Goal: Connect with others: Connect with others

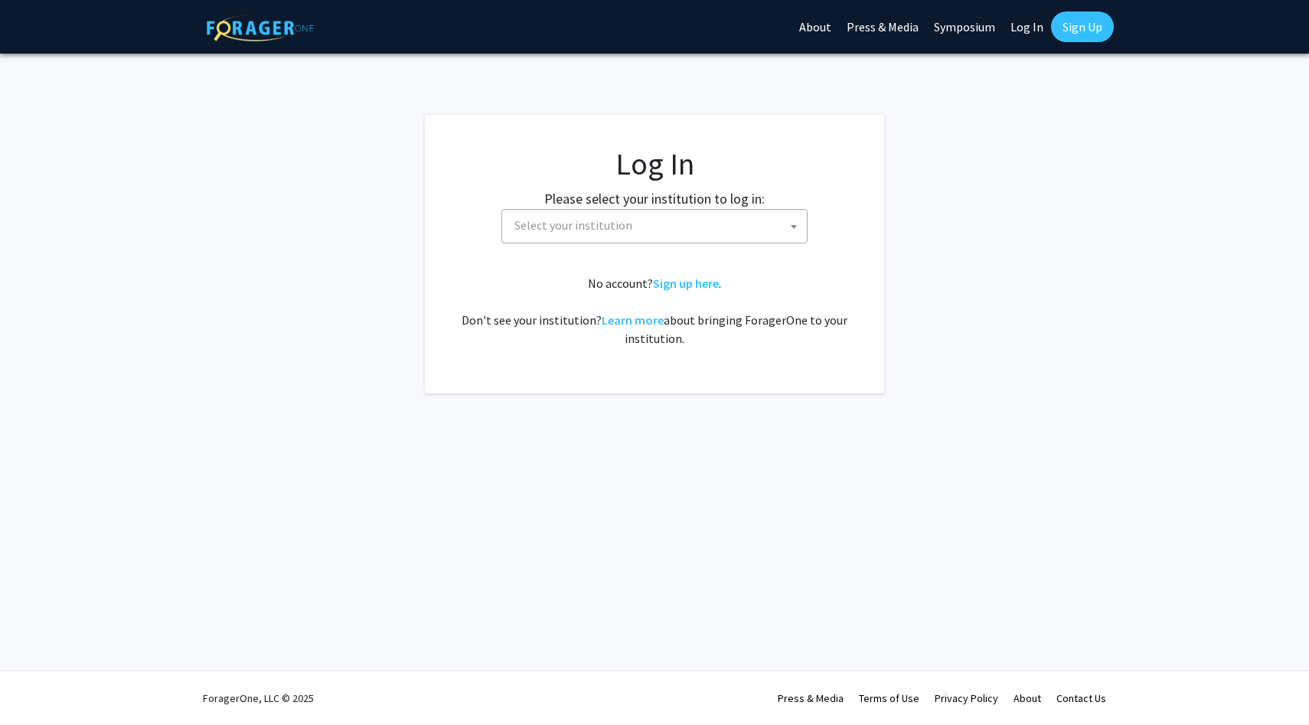
click at [644, 225] on span "Select your institution" at bounding box center [657, 225] width 299 height 31
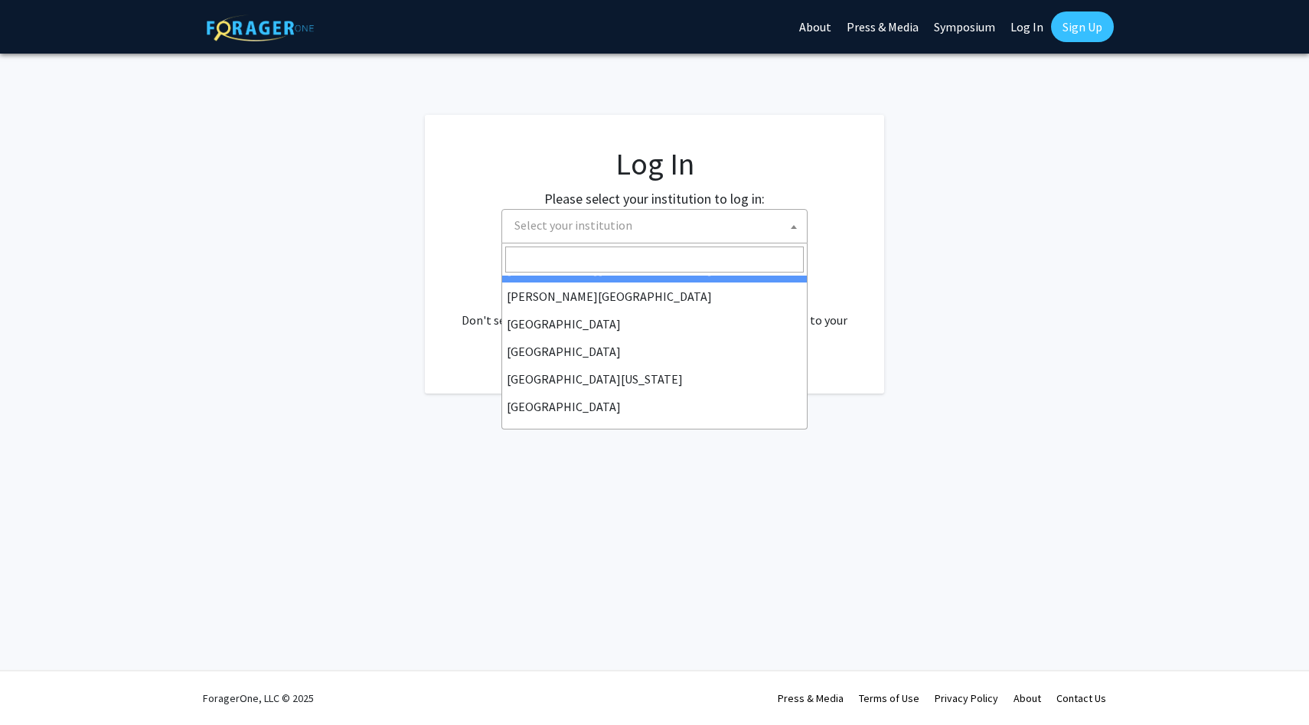
scroll to position [75, 0]
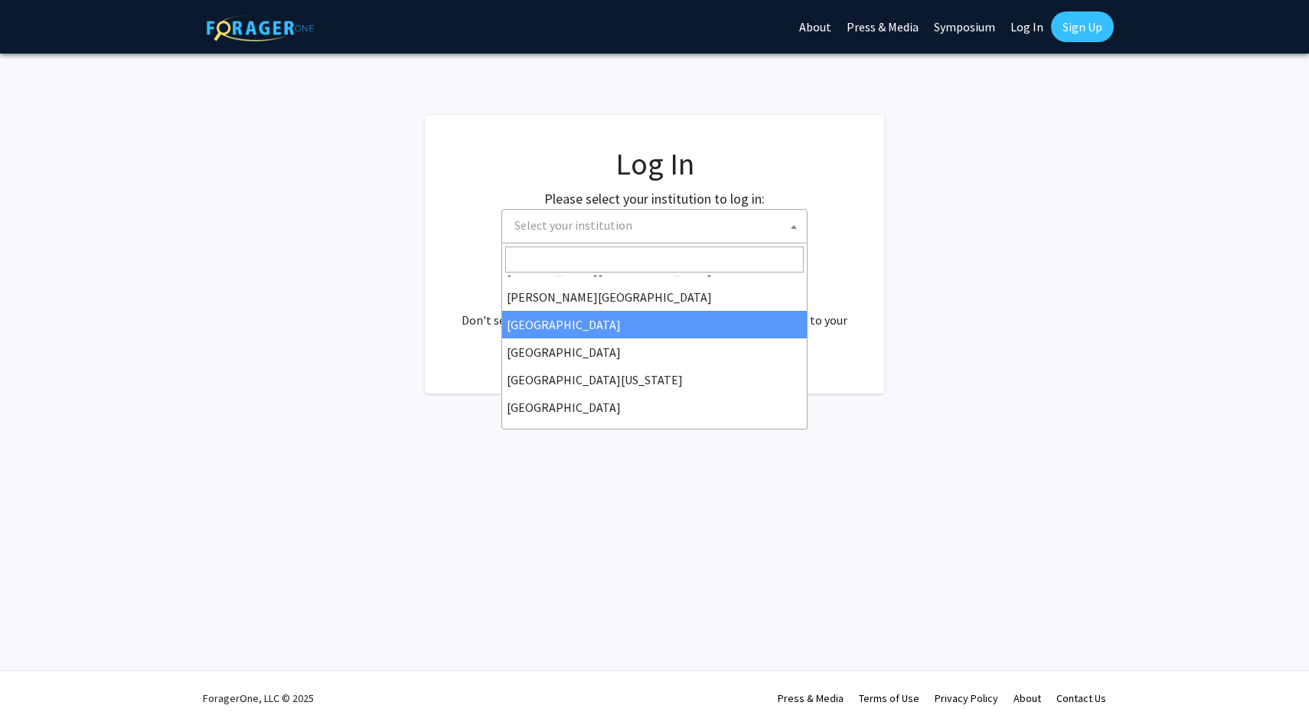
select select "6"
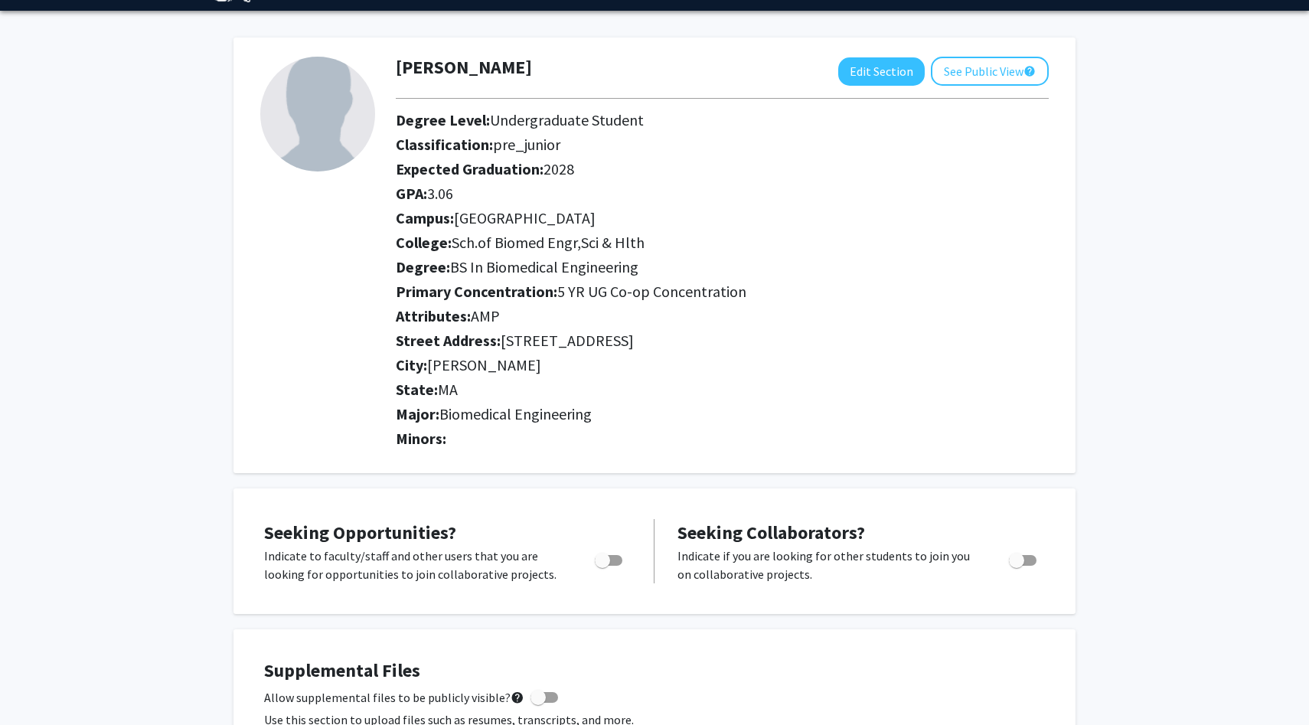
scroll to position [48, 0]
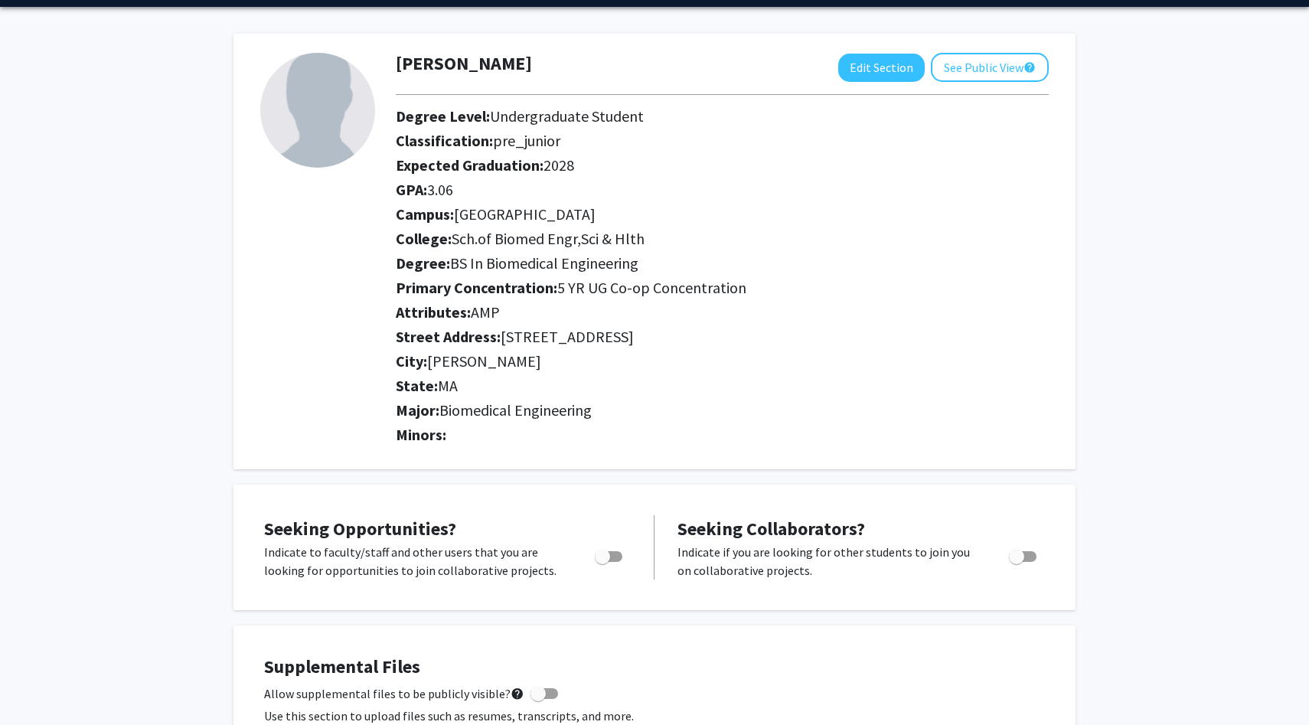
click at [629, 553] on div "Toggle" at bounding box center [610, 554] width 42 height 23
click at [599, 550] on span "Toggle" at bounding box center [602, 556] width 15 height 15
click at [602, 562] on input "Are you actively seeking opportunities?" at bounding box center [602, 562] width 1 height 1
checkbox input "true"
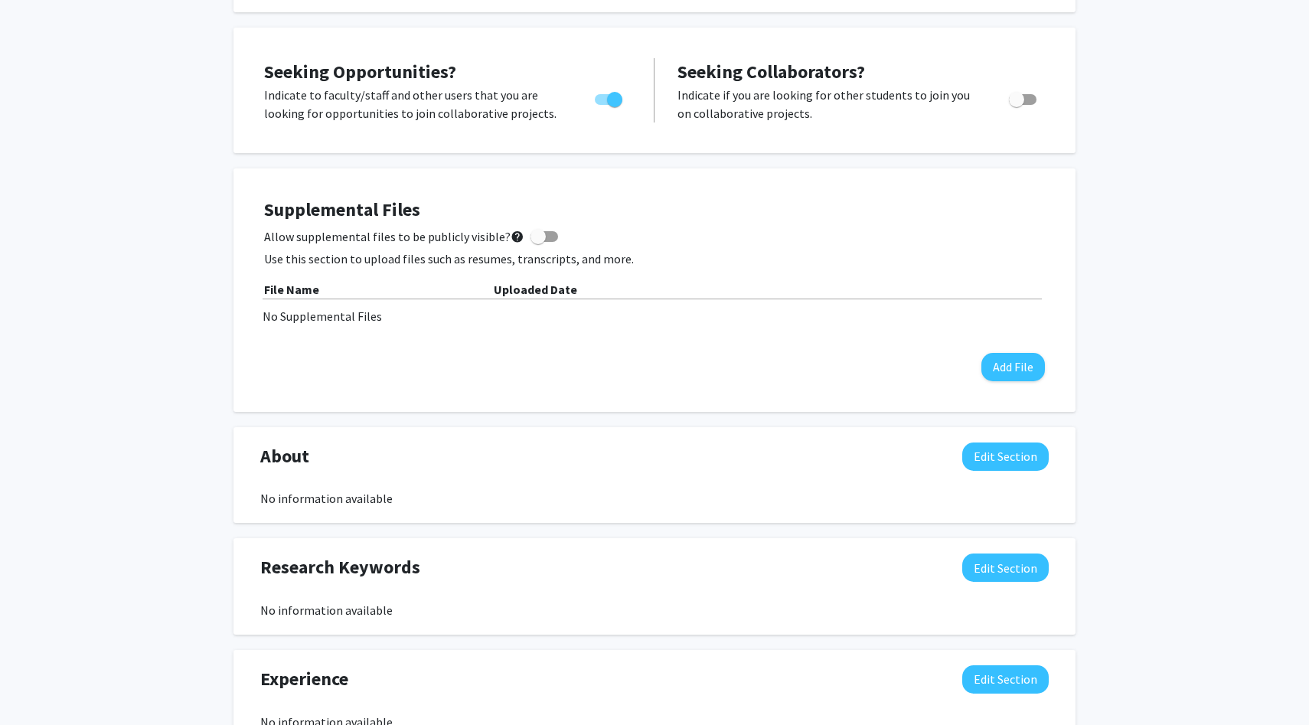
scroll to position [0, 0]
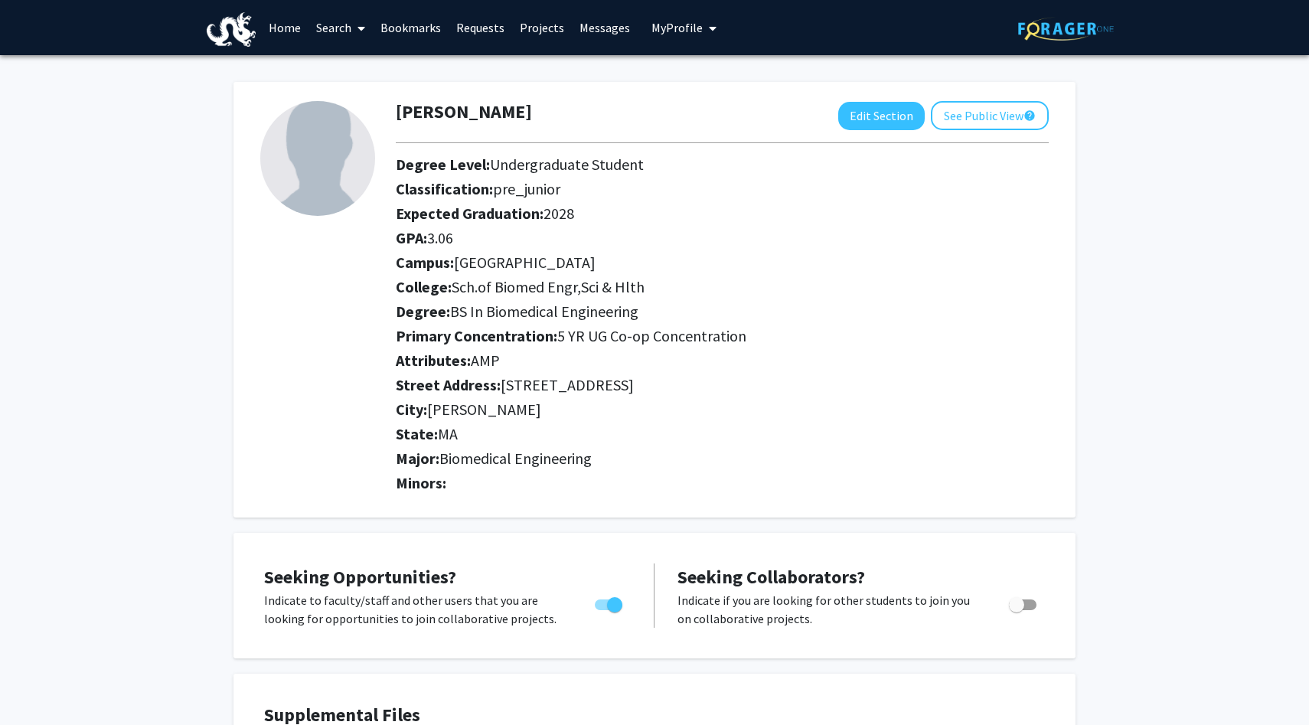
click at [492, 34] on link "Requests" at bounding box center [481, 28] width 64 height 54
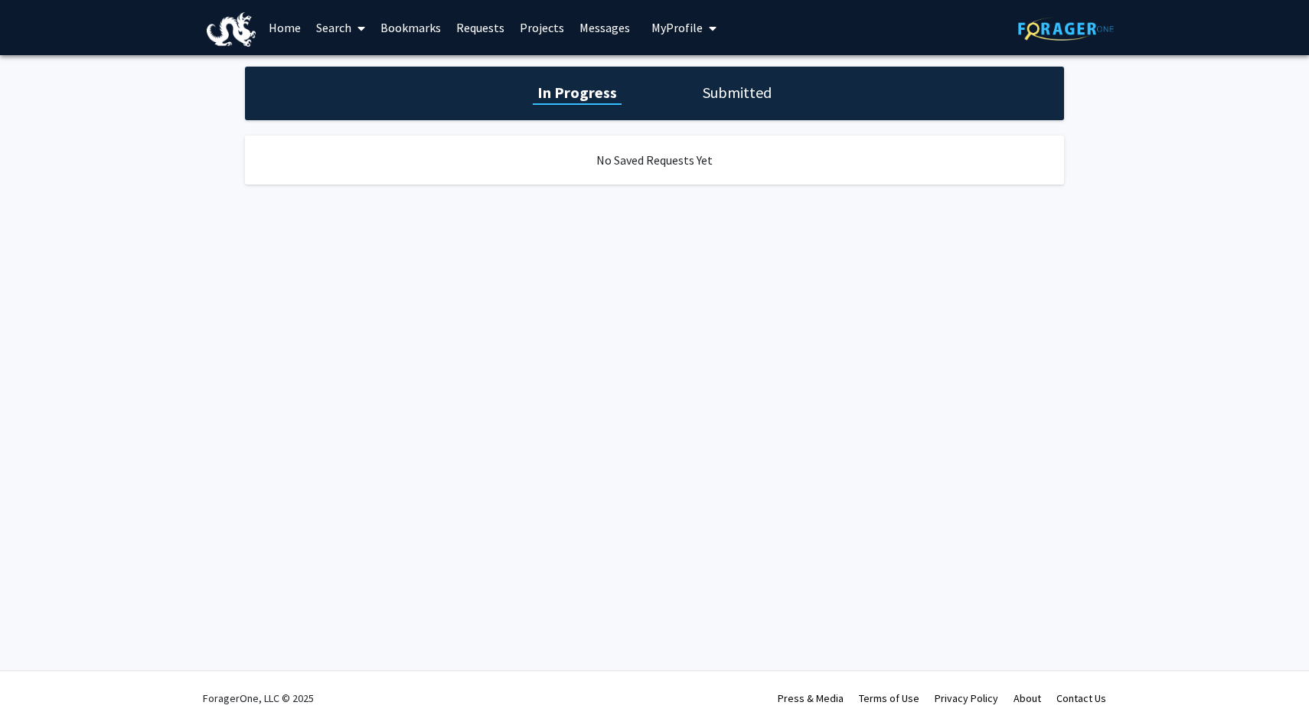
click at [525, 31] on link "Projects" at bounding box center [542, 28] width 60 height 54
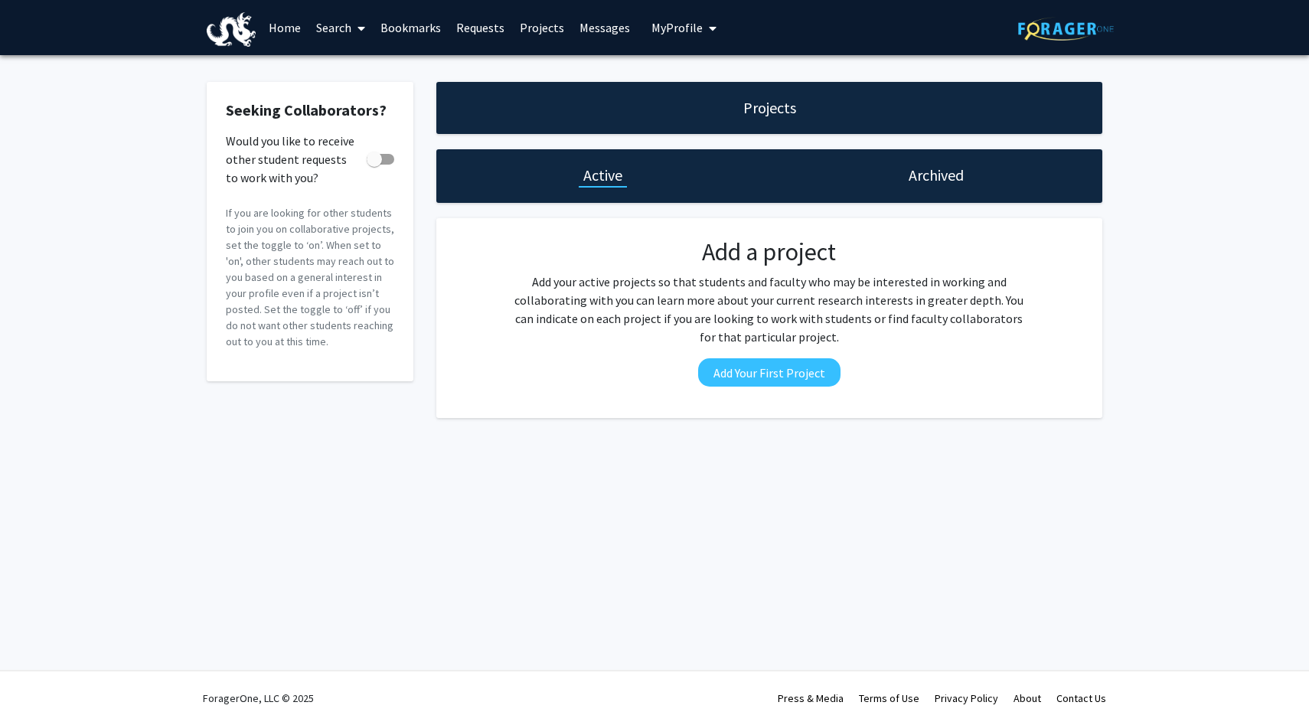
click at [306, 41] on link "Home" at bounding box center [284, 28] width 47 height 54
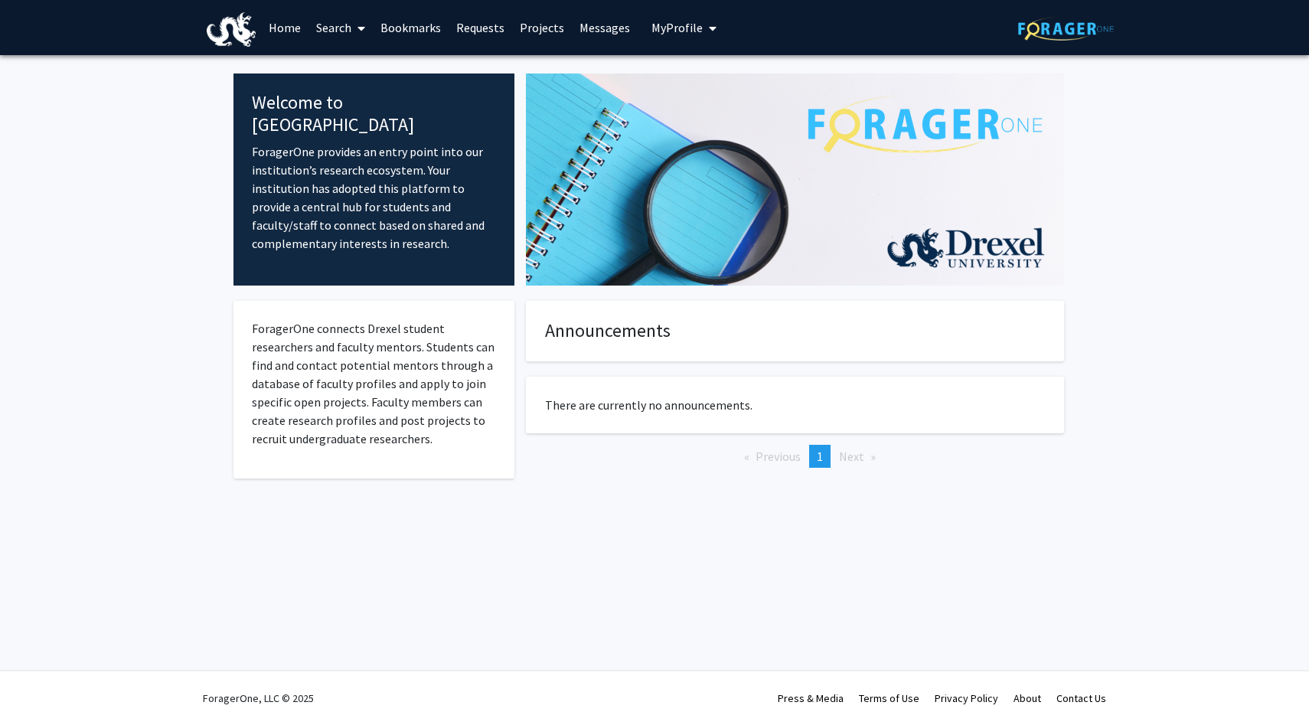
click at [344, 29] on link "Search" at bounding box center [340, 28] width 64 height 54
click at [364, 97] on span "Students" at bounding box center [354, 101] width 93 height 31
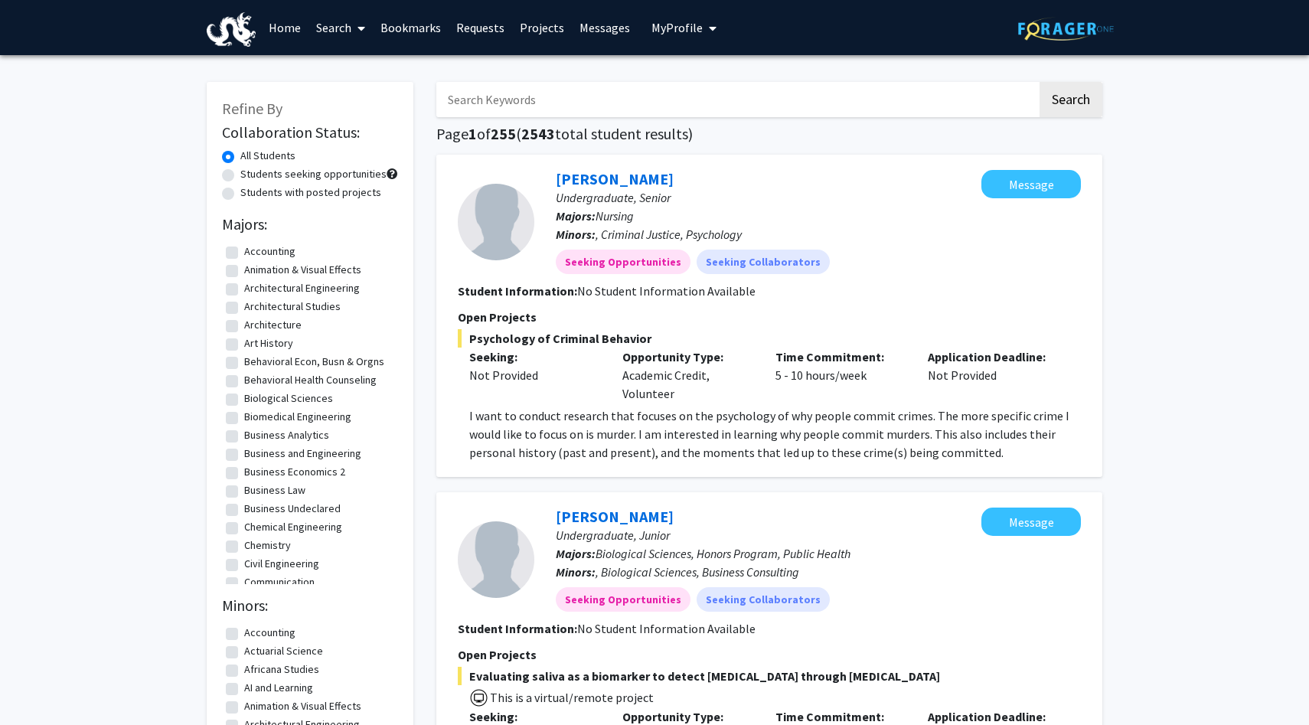
click at [337, 31] on link "Search" at bounding box center [340, 28] width 64 height 54
click at [350, 67] on span "Faculty/Staff" at bounding box center [364, 70] width 113 height 31
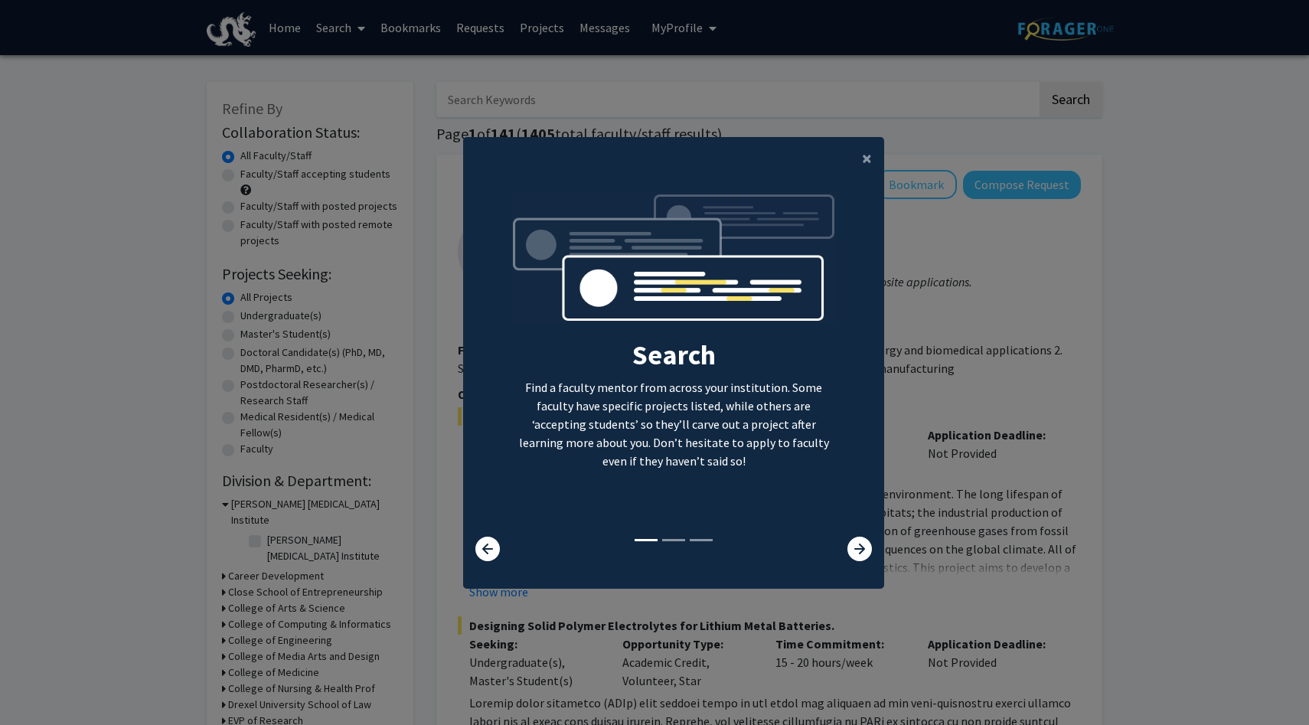
click at [859, 377] on div "Search Find a faculty mentor from across your institution. Some faculty have sp…" at bounding box center [673, 364] width 419 height 344
click at [869, 167] on span "×" at bounding box center [867, 158] width 10 height 24
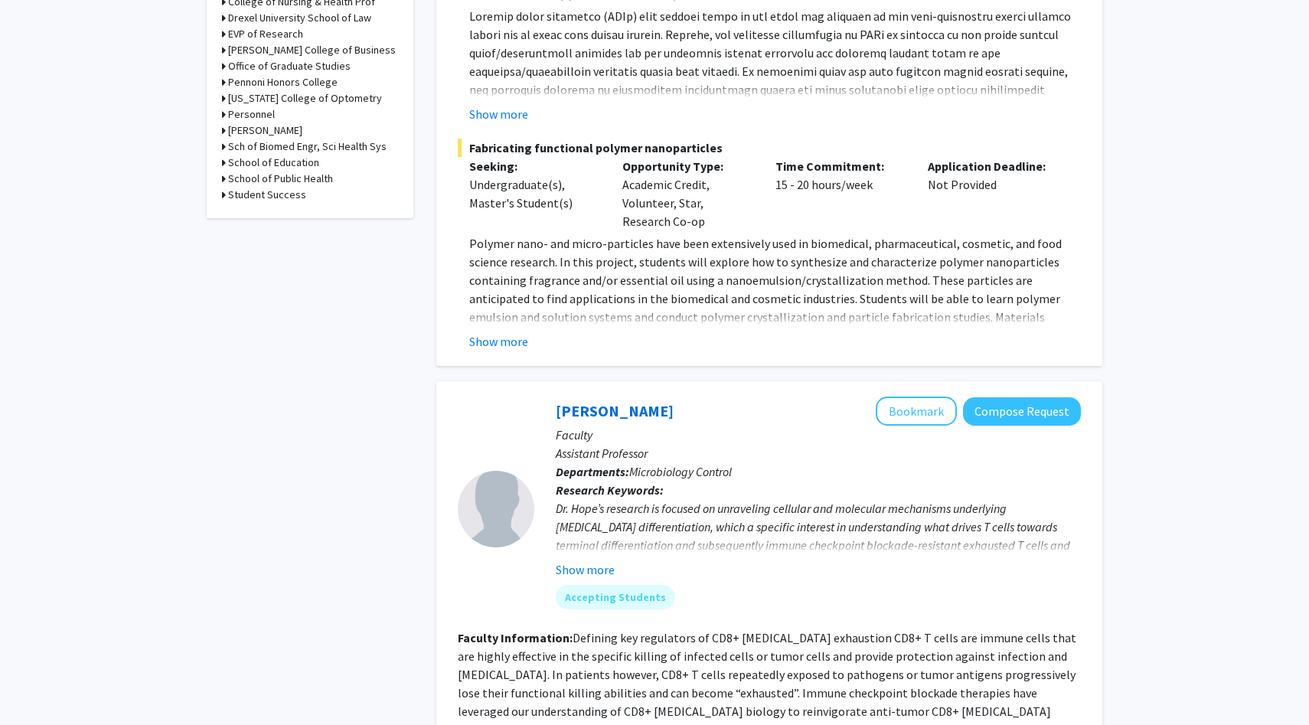
scroll to position [687, 0]
click at [1026, 417] on button "Compose Request" at bounding box center [1022, 410] width 118 height 28
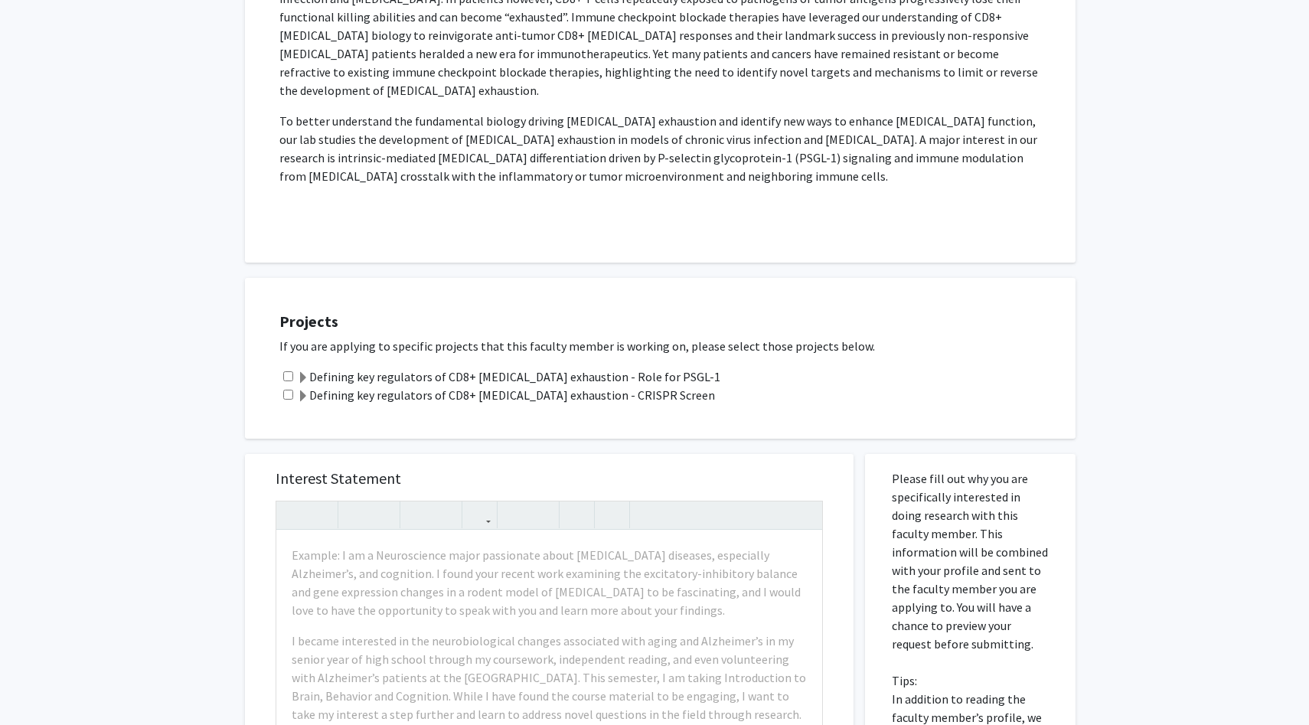
scroll to position [415, 0]
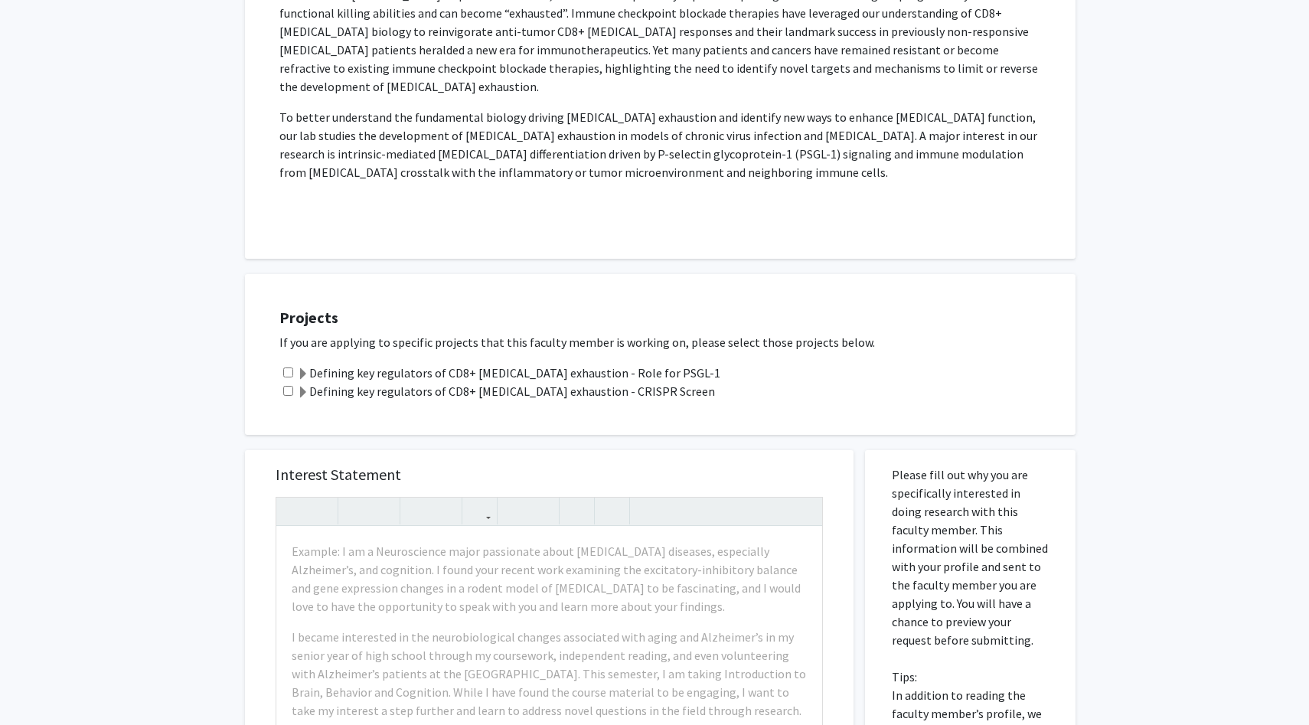
click at [500, 382] on label "Defining key regulators of CD8+ T cell exhaustion - CRISPR Screen" at bounding box center [506, 391] width 418 height 18
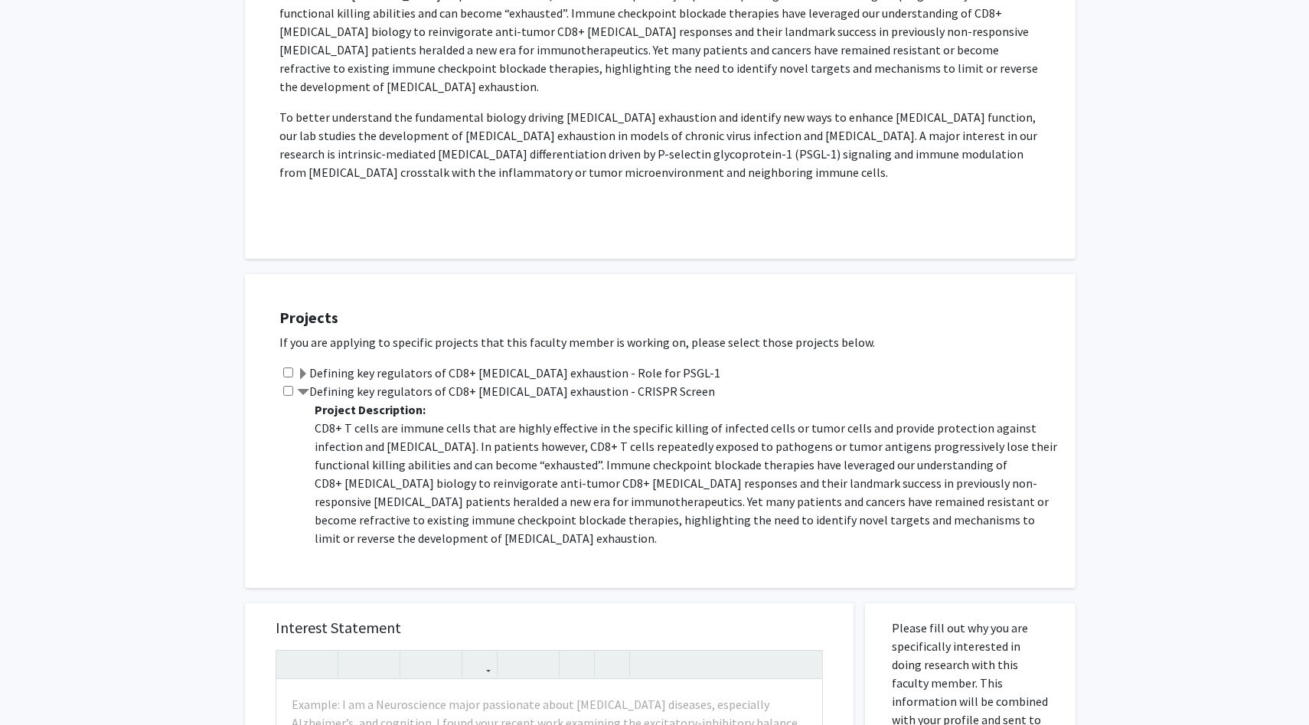
click at [284, 367] on input "checkbox" at bounding box center [288, 372] width 10 height 10
checkbox input "true"
click at [284, 382] on div "Defining key regulators of CD8+ T cell exhaustion - CRISPR Screen Project Descr…" at bounding box center [669, 467] width 781 height 171
click at [288, 382] on div "Defining key regulators of CD8+ T cell exhaustion - CRISPR Screen Project Descr…" at bounding box center [669, 467] width 781 height 171
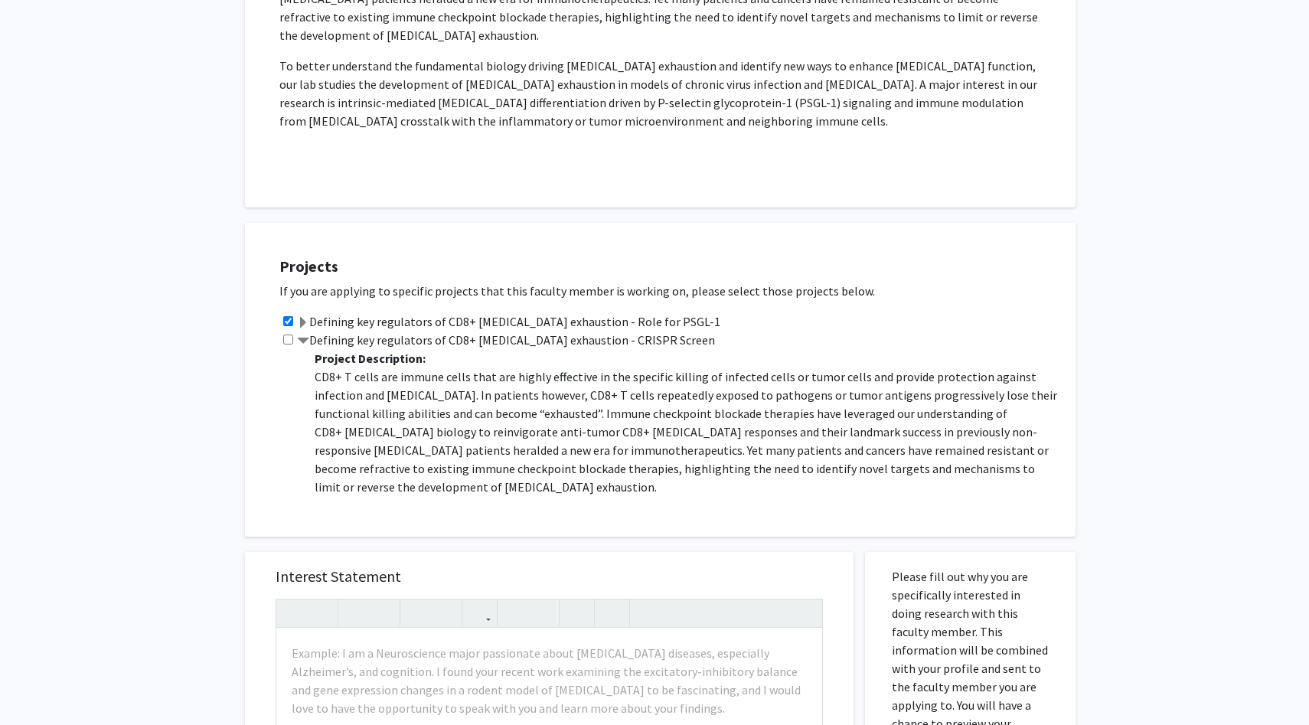
scroll to position [491, 0]
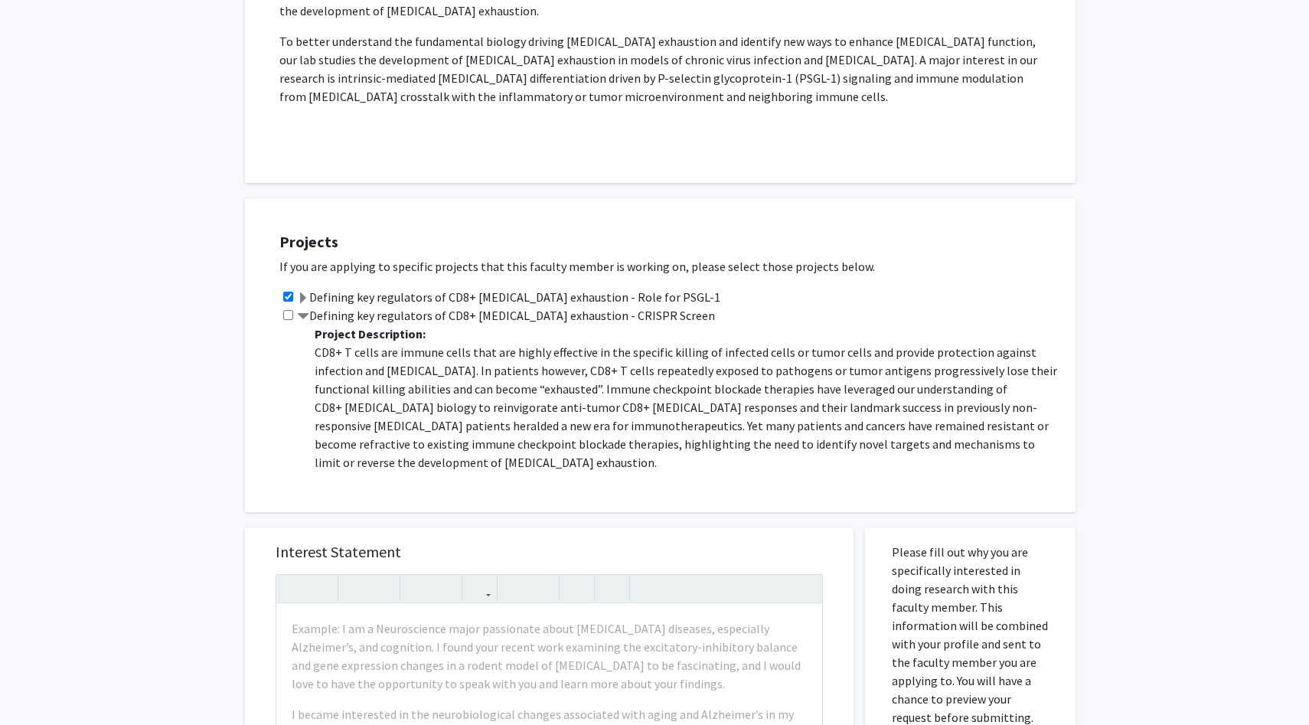
click at [291, 310] on input "checkbox" at bounding box center [288, 315] width 10 height 10
checkbox input "true"
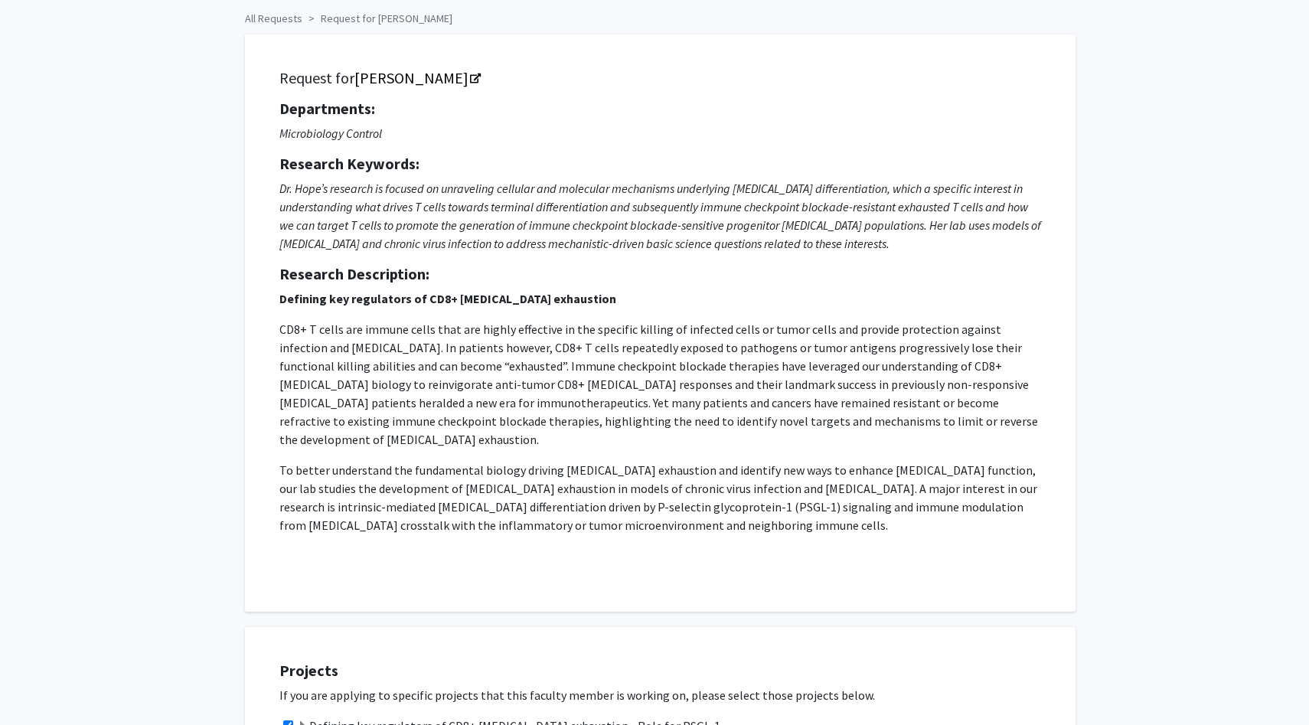
scroll to position [51, 0]
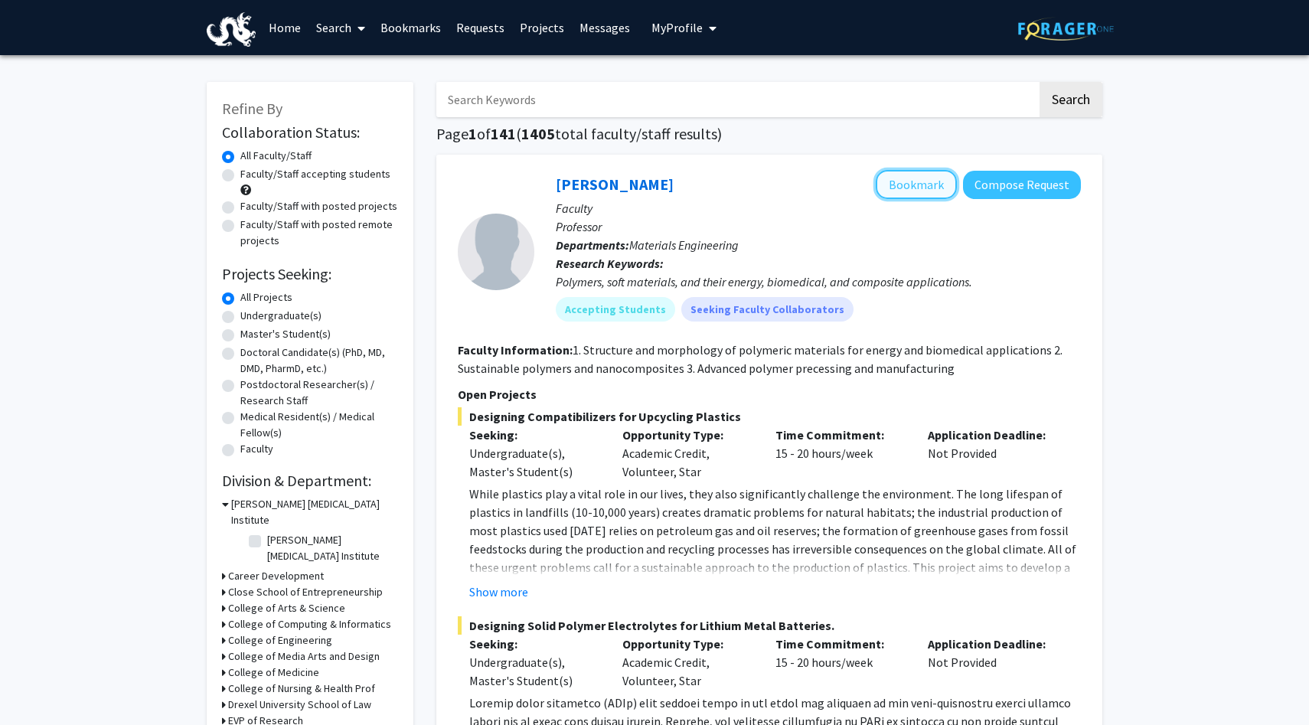
click at [940, 188] on button "Bookmark" at bounding box center [916, 184] width 81 height 29
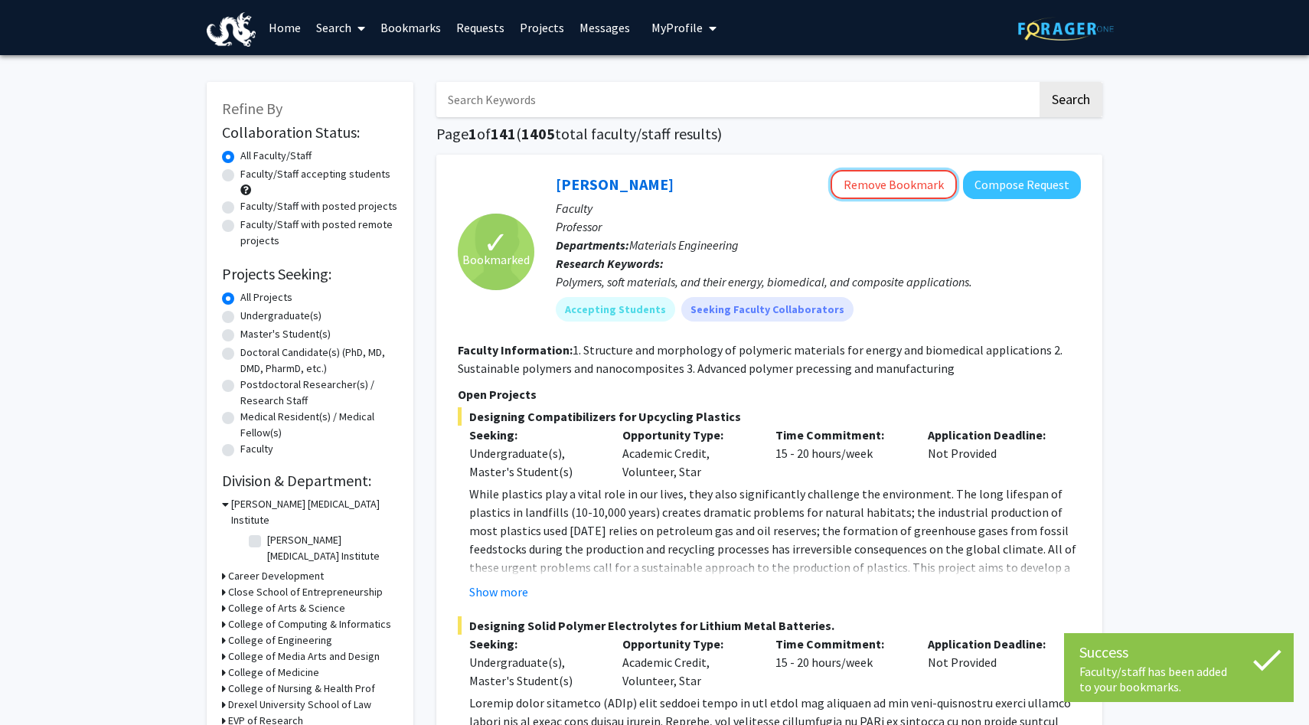
click at [940, 188] on button "Remove Bookmark" at bounding box center [893, 184] width 126 height 29
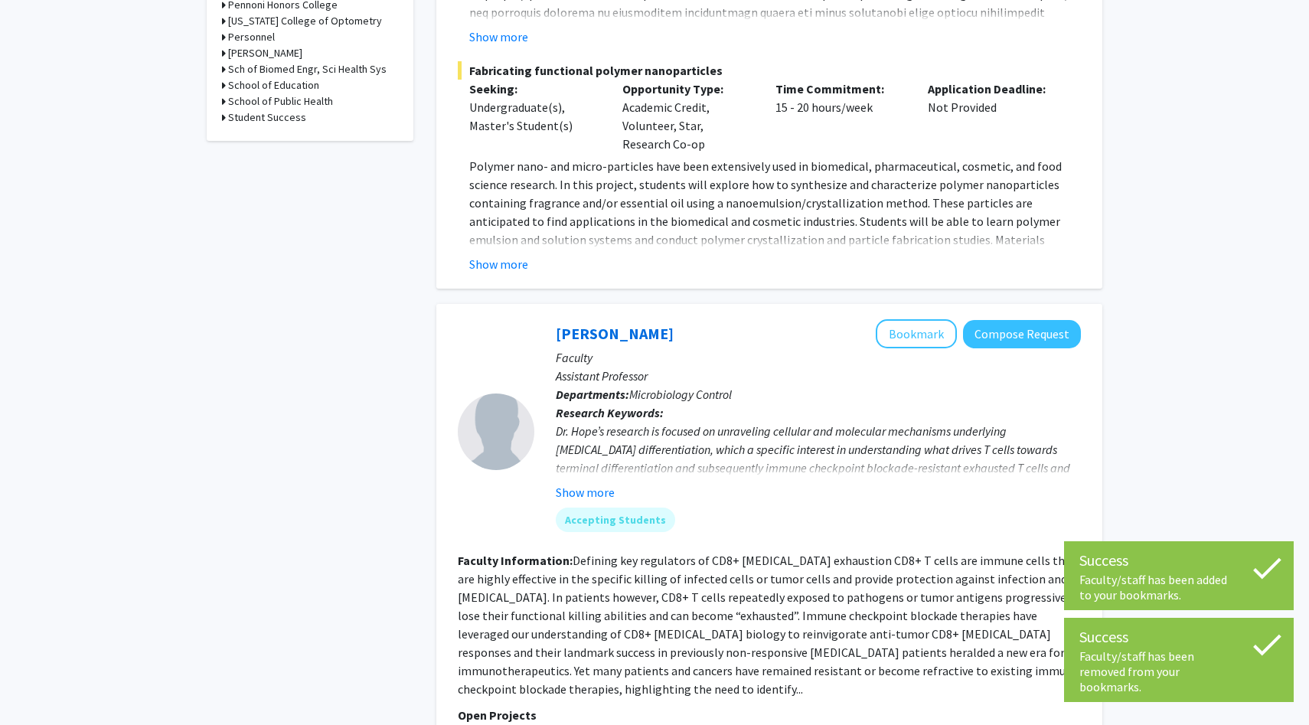
scroll to position [783, 0]
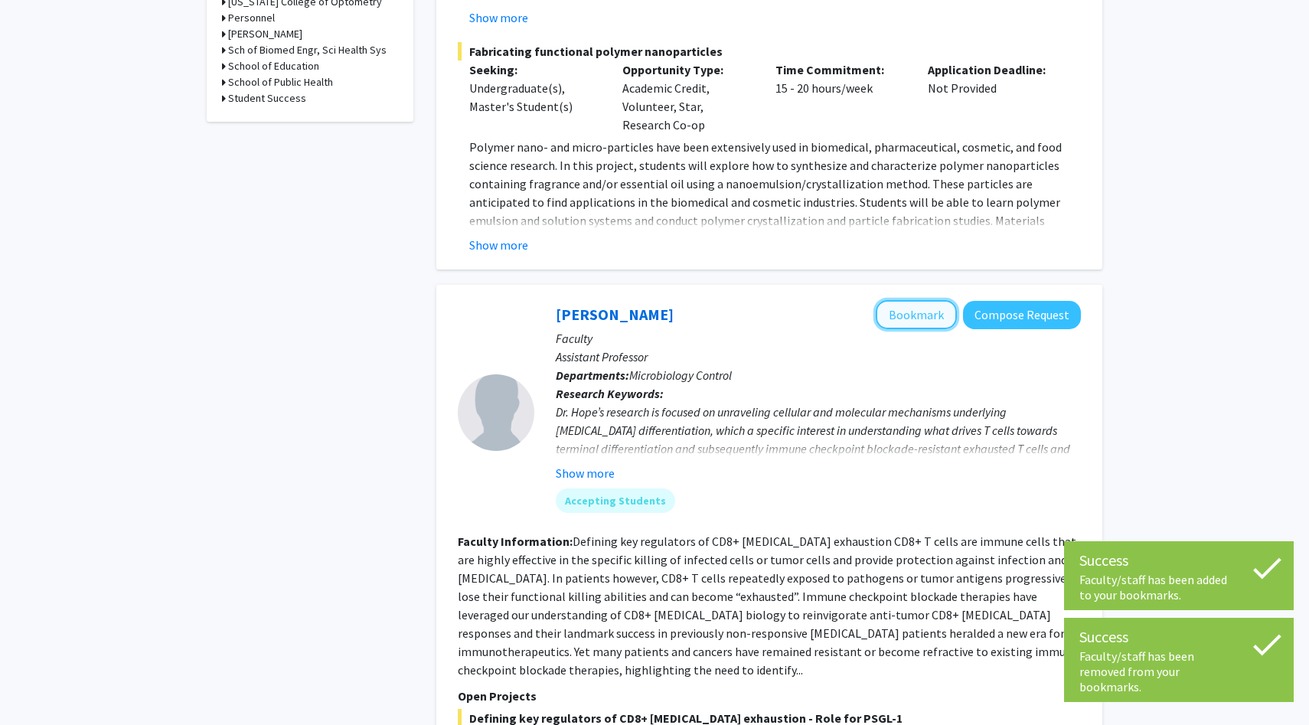
click at [901, 318] on button "Bookmark" at bounding box center [916, 314] width 81 height 29
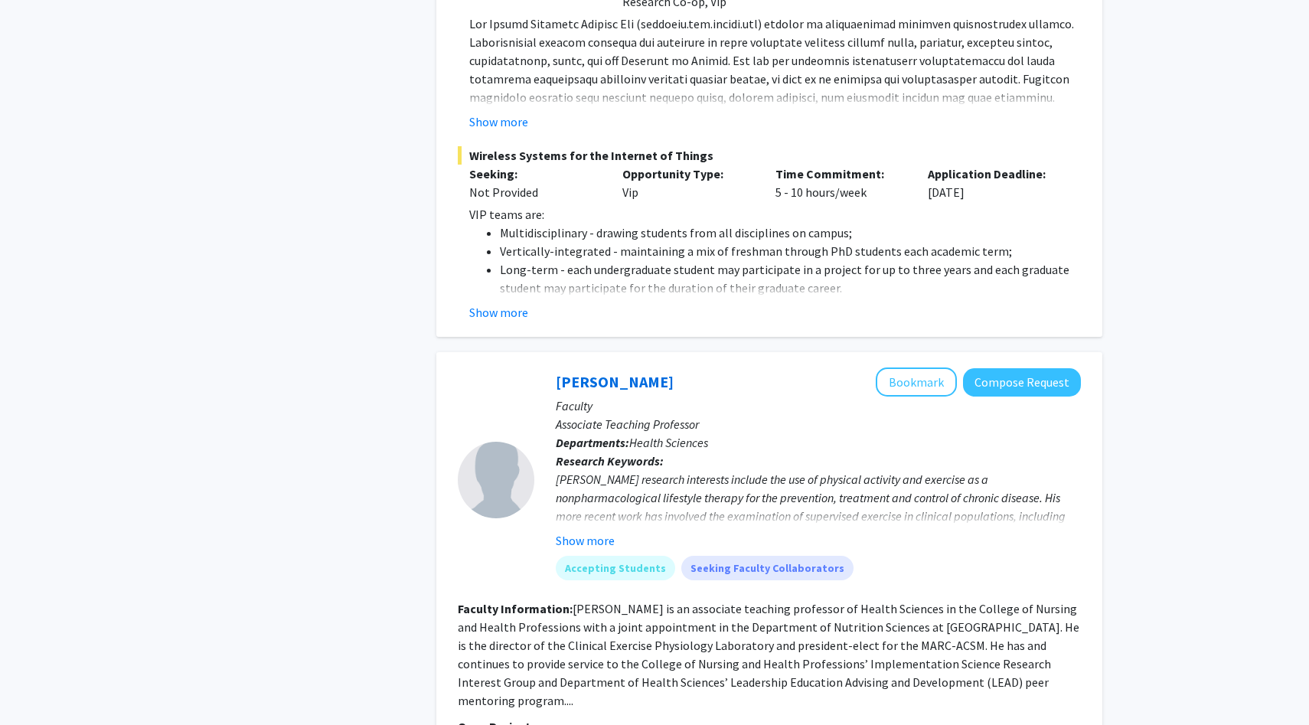
scroll to position [3365, 0]
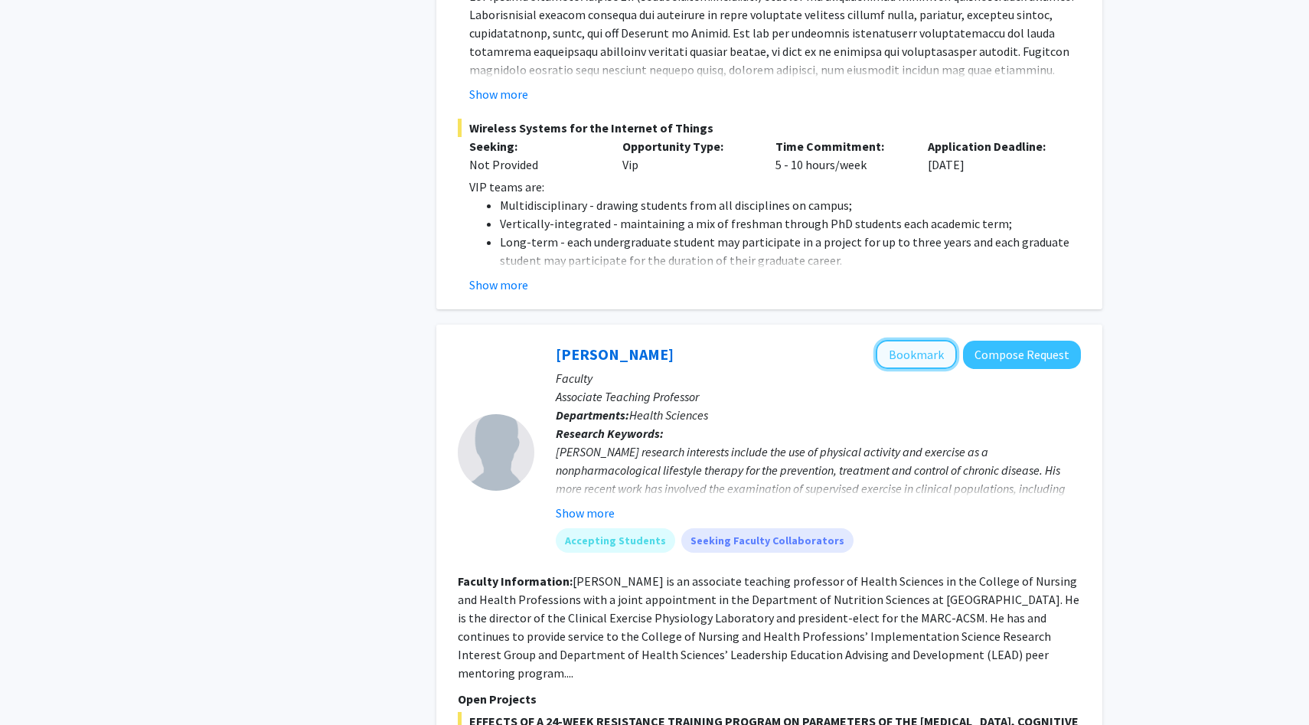
click at [918, 340] on button "Bookmark" at bounding box center [916, 354] width 81 height 29
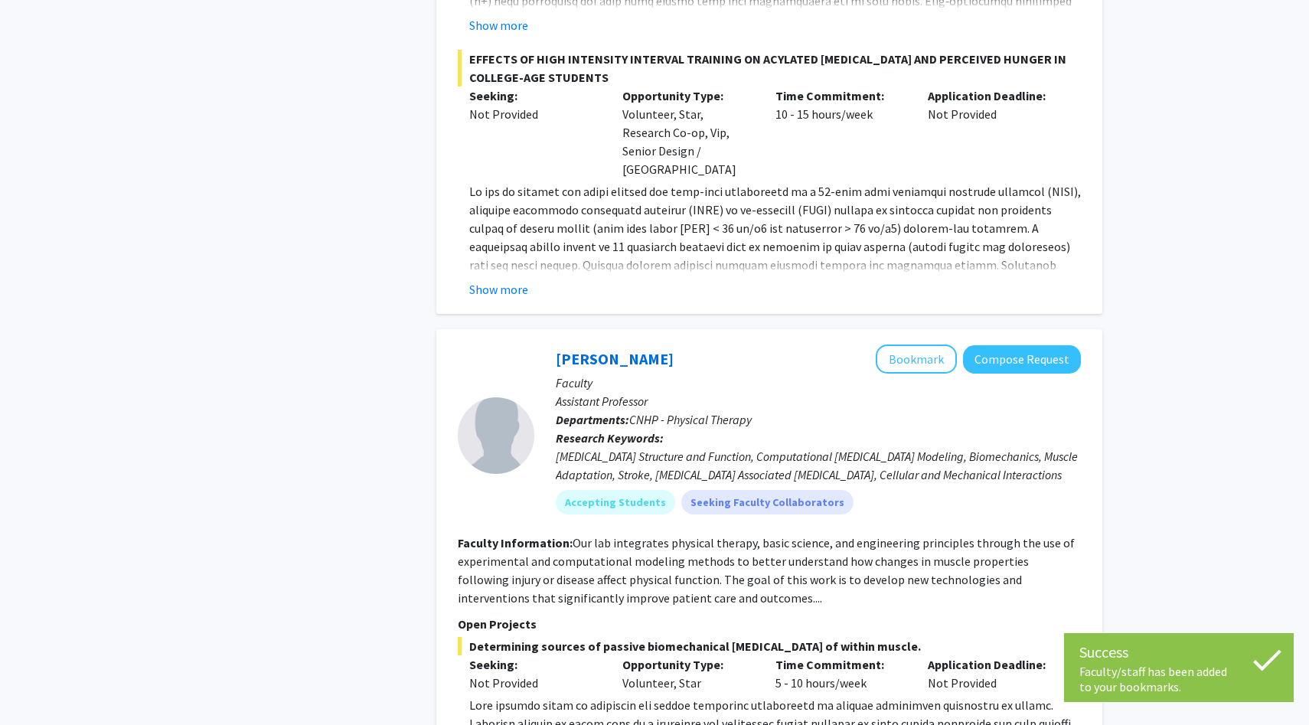
scroll to position [4599, 0]
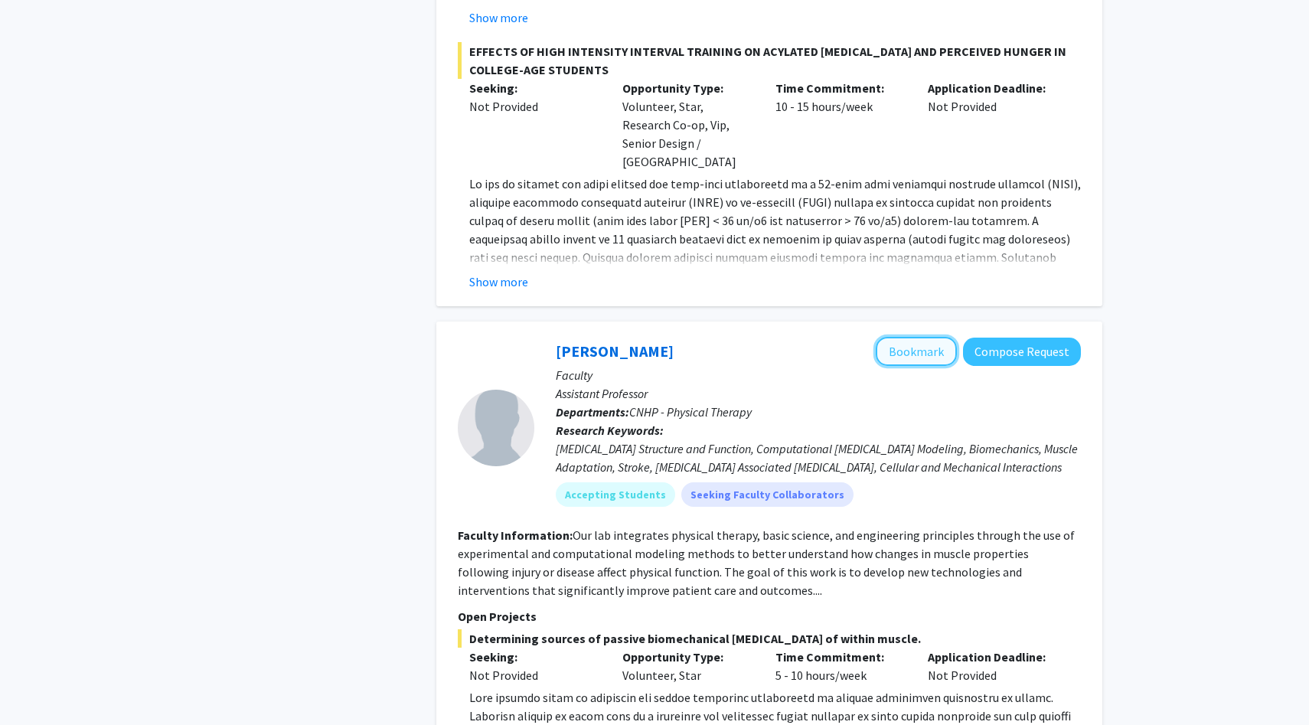
click at [922, 337] on button "Bookmark" at bounding box center [916, 351] width 81 height 29
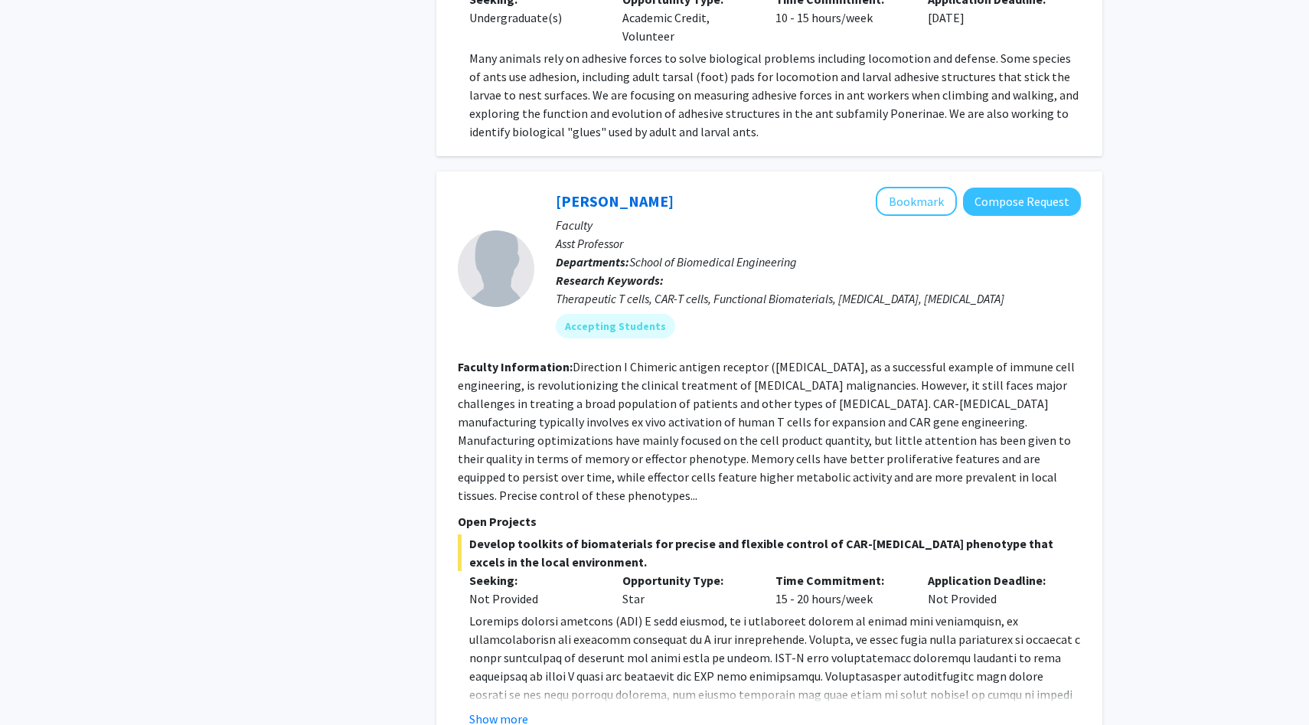
scroll to position [7574, 0]
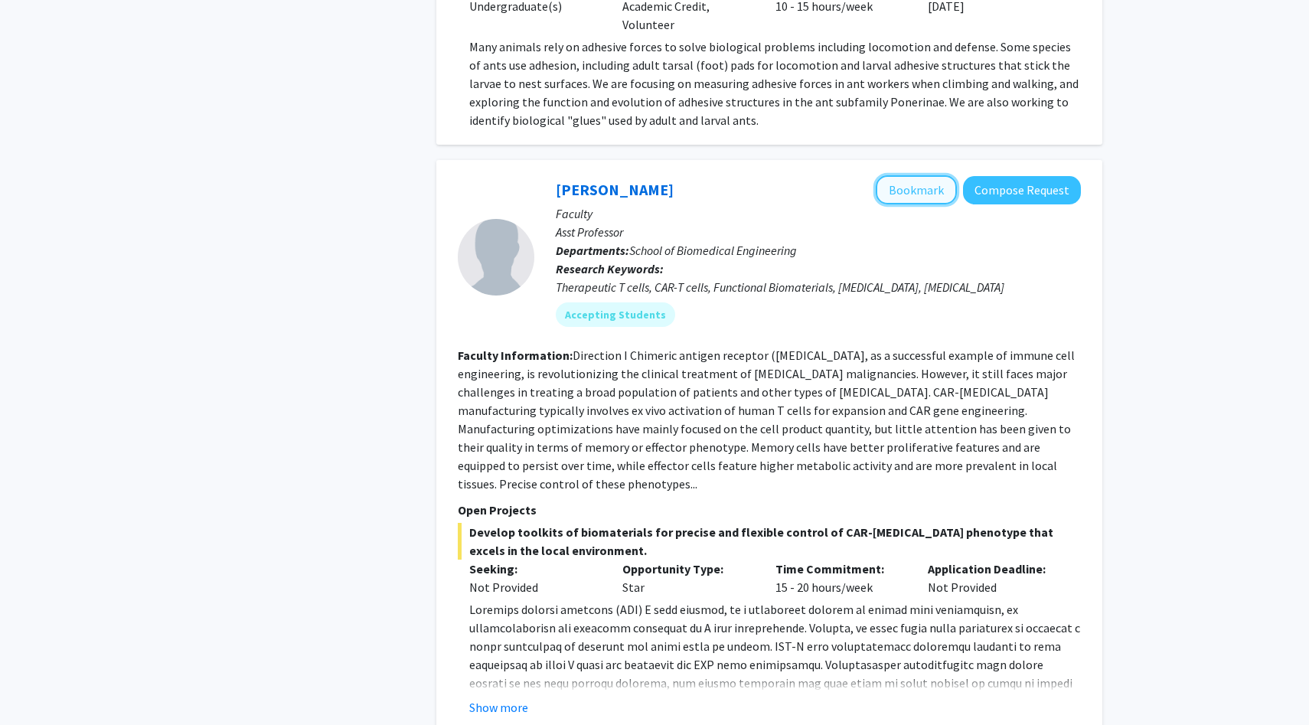
click at [912, 175] on button "Bookmark" at bounding box center [916, 189] width 81 height 29
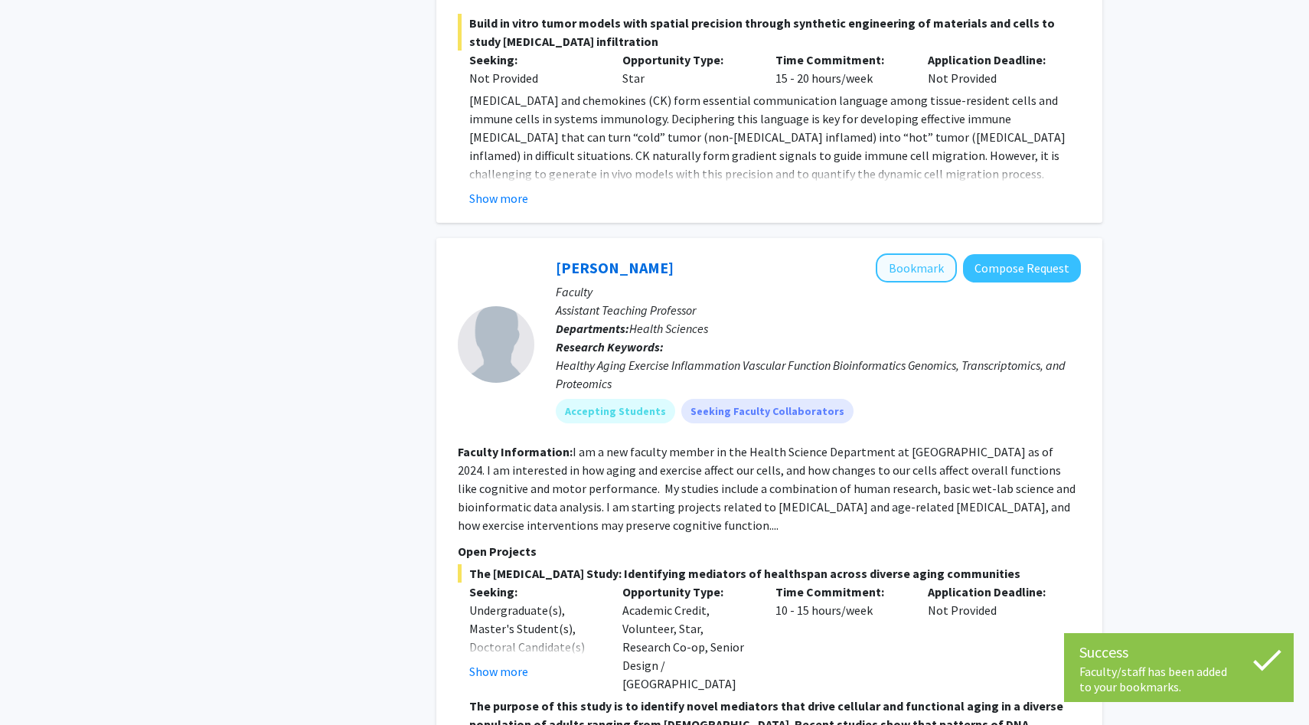
scroll to position [8497, 0]
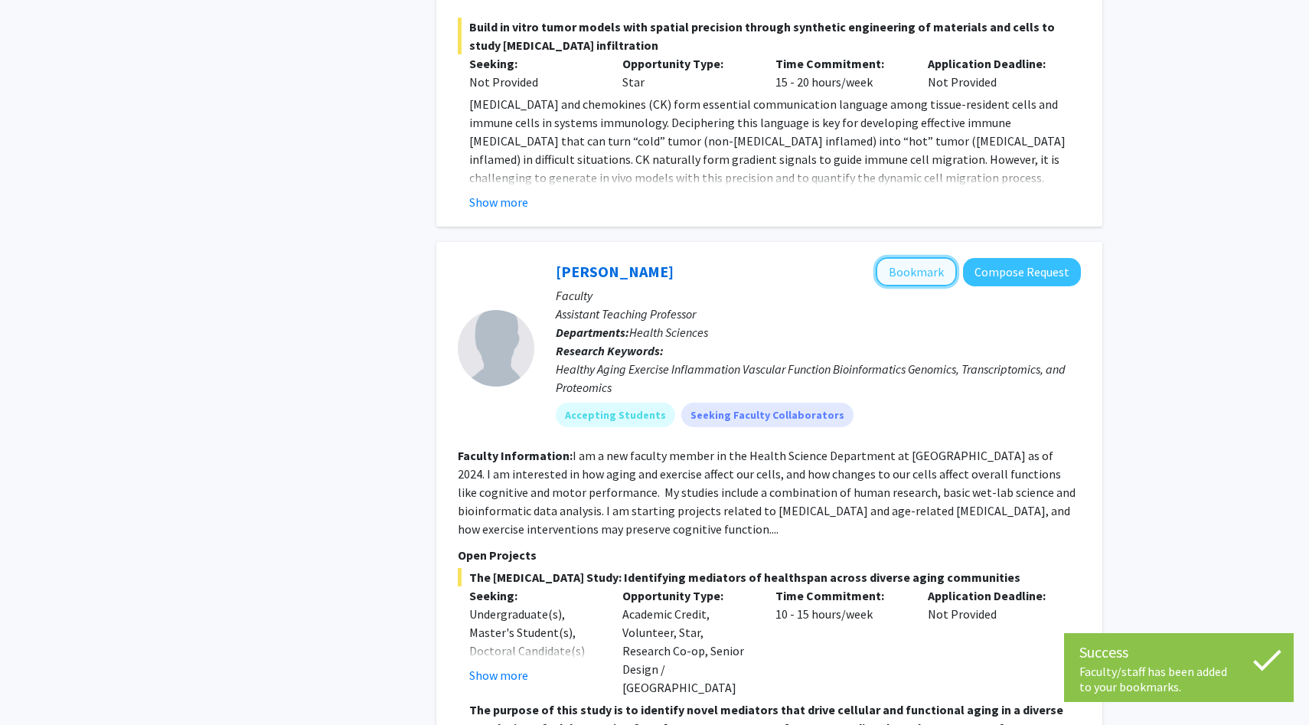
click at [915, 257] on button "Bookmark" at bounding box center [916, 271] width 81 height 29
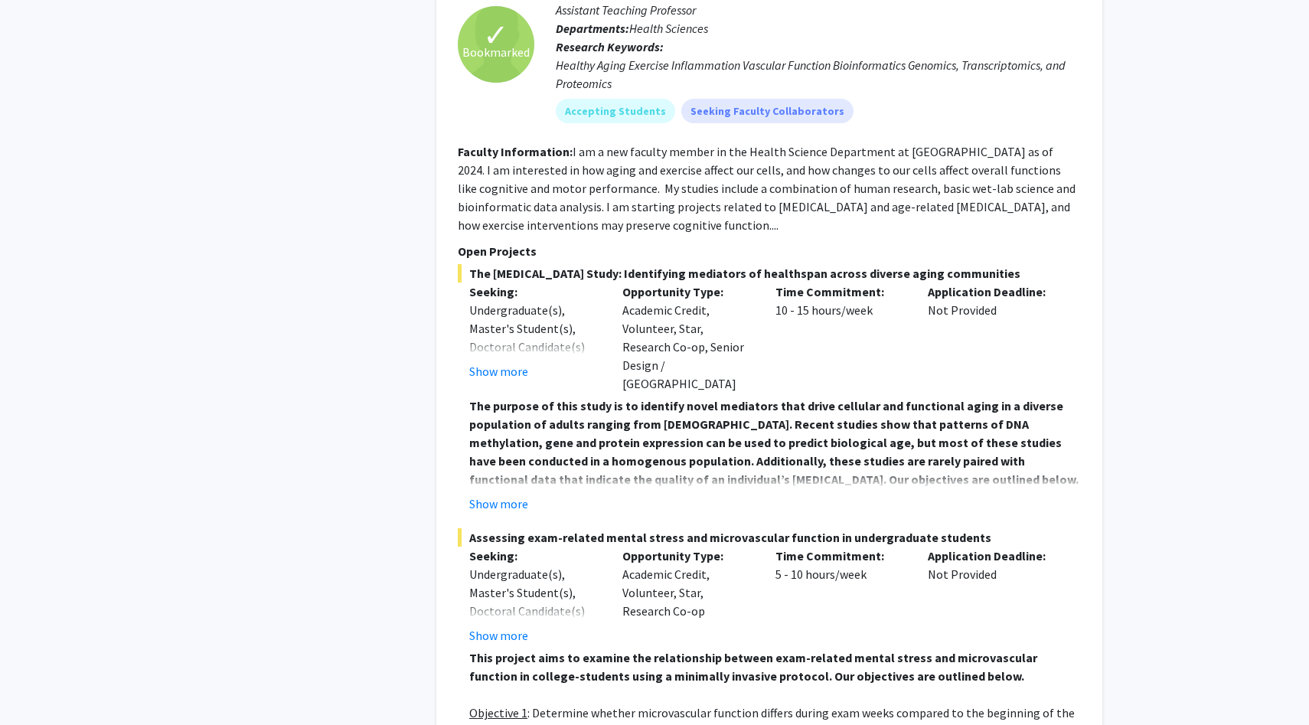
scroll to position [8811, 0]
